Goal: Find contact information: Find contact information

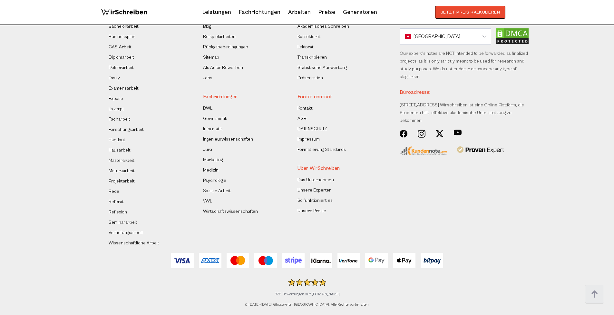
scroll to position [5677, 0]
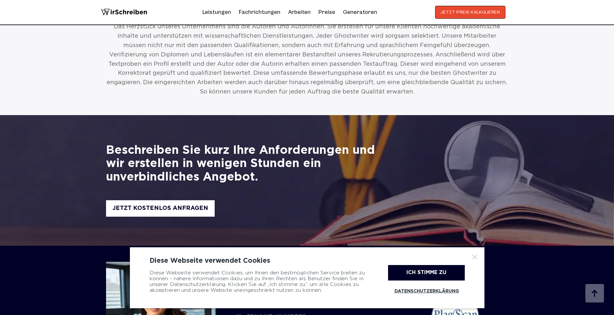
scroll to position [1109, 0]
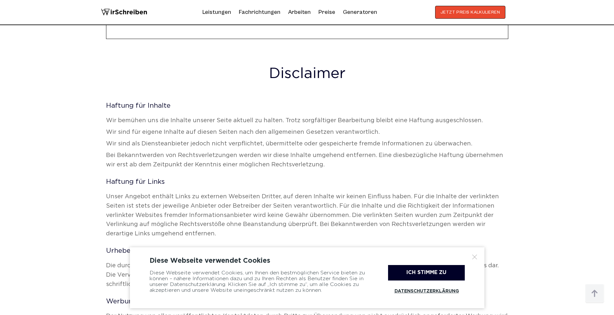
scroll to position [1232, 0]
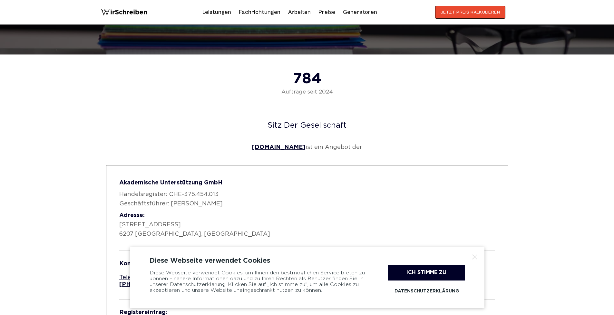
scroll to position [370, 0]
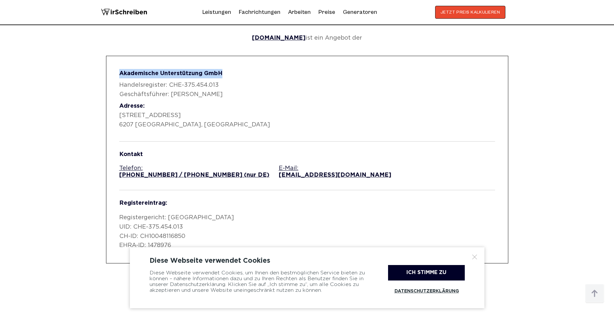
drag, startPoint x: 121, startPoint y: 72, endPoint x: 222, endPoint y: 72, distance: 101.3
click at [222, 72] on strong "Akademische Unterstützung GmbH" at bounding box center [170, 73] width 103 height 5
copy strong "Akademische Unterstützung GmbH"
